Goal: Check status: Check status

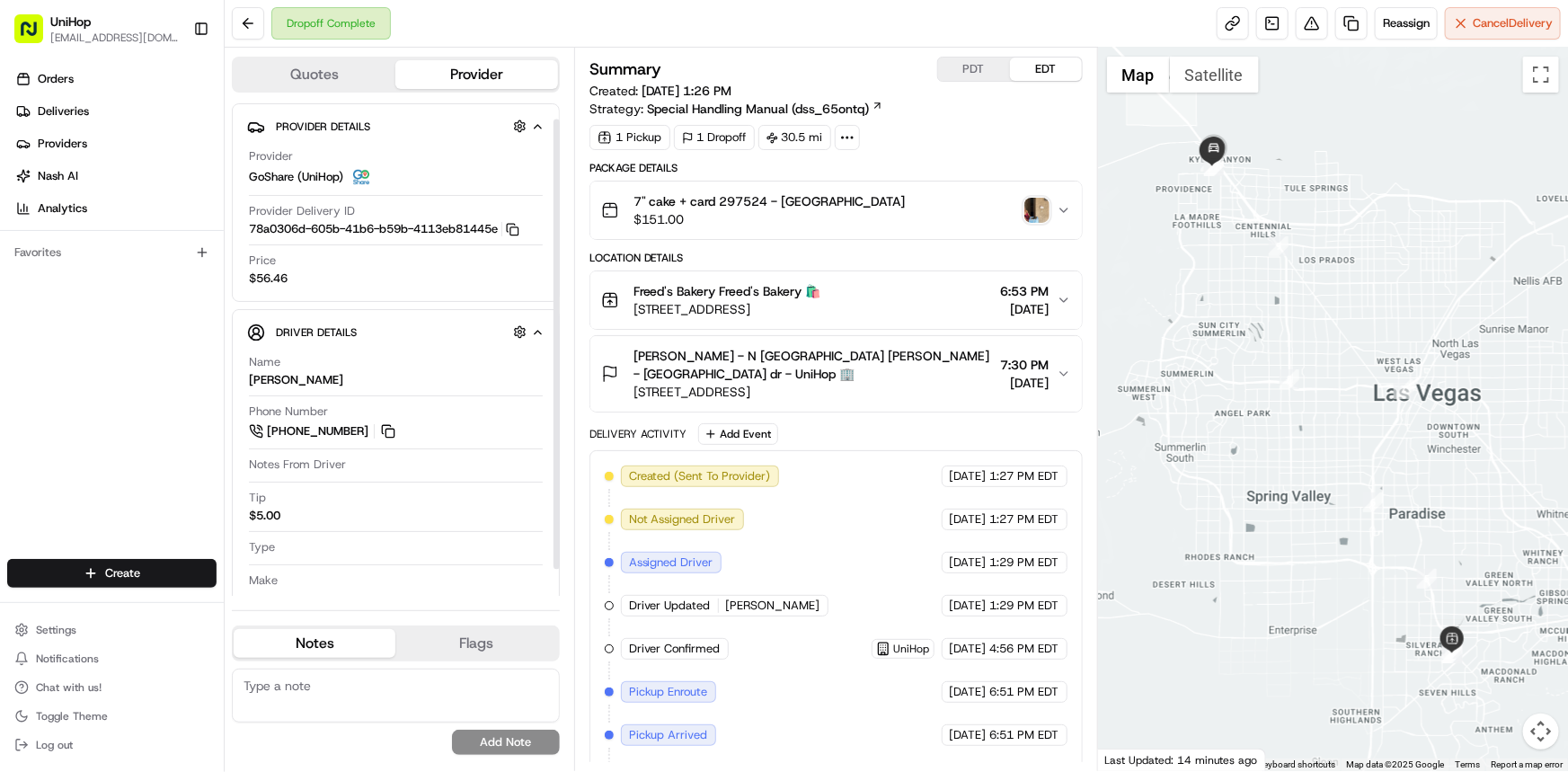
scroll to position [45, 0]
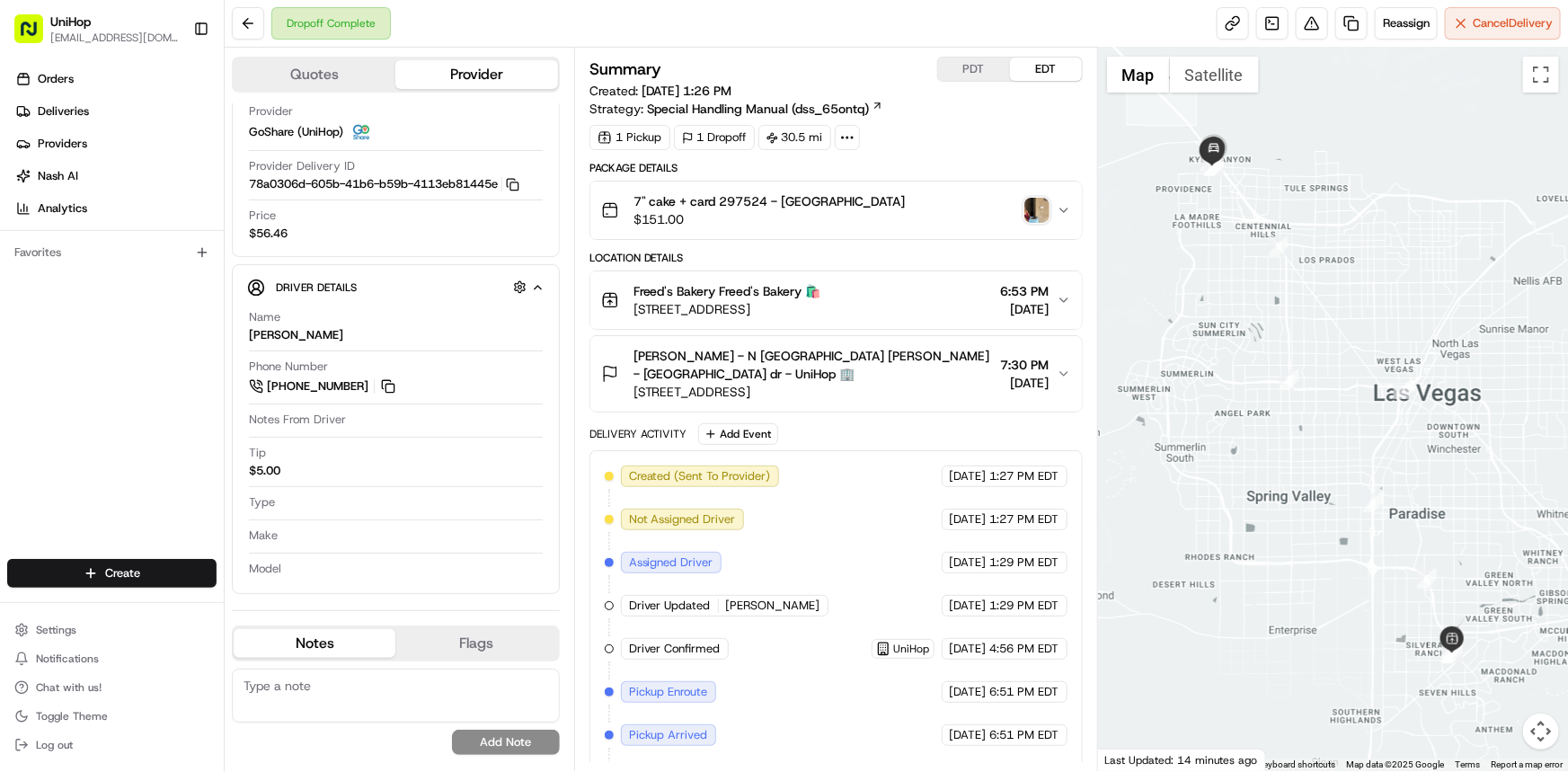
click at [1049, 214] on img "button" at bounding box center [1037, 210] width 26 height 26
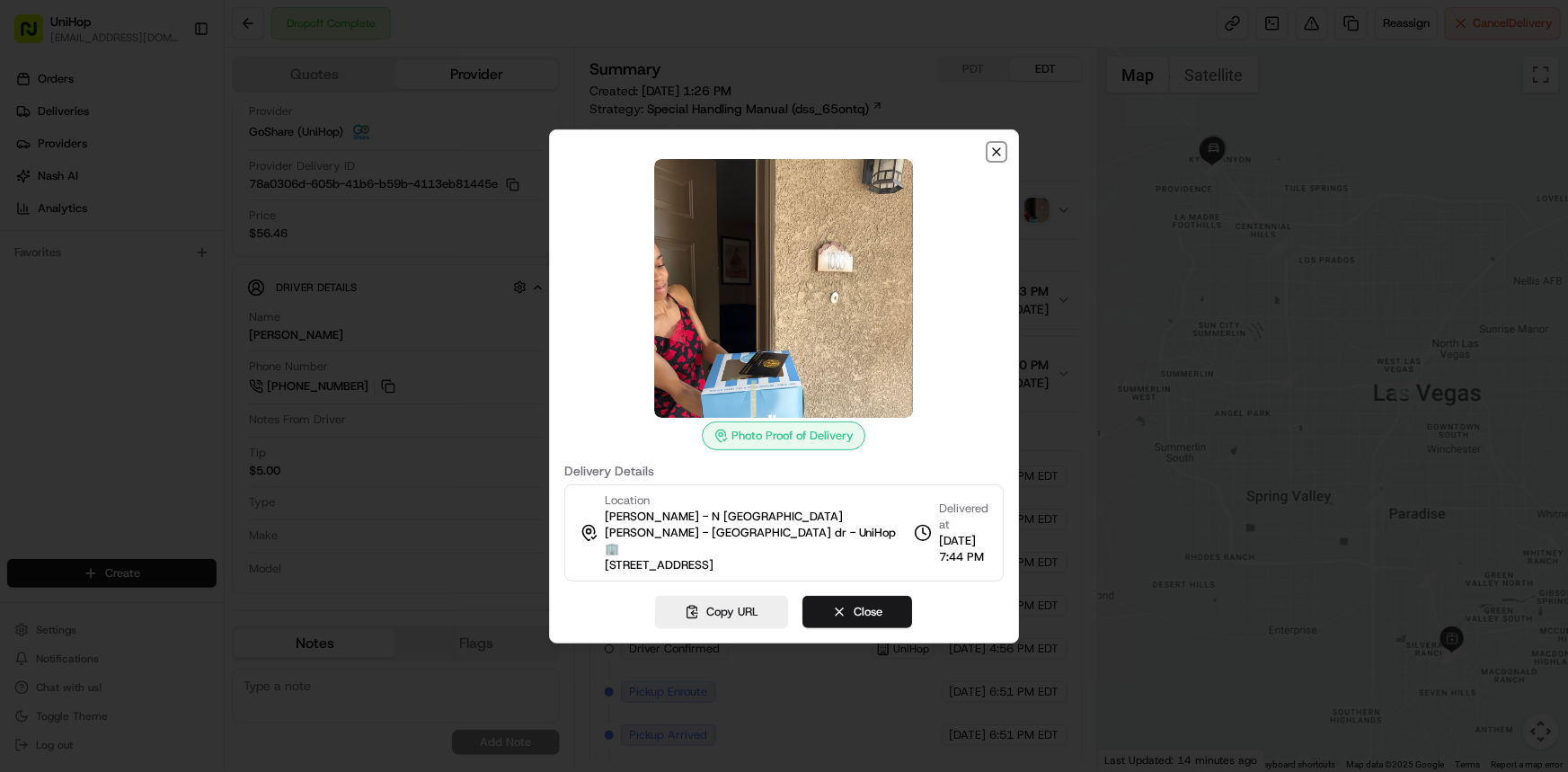
click at [1000, 152] on icon "button" at bounding box center [996, 151] width 7 height 7
